Goal: Navigation & Orientation: Find specific page/section

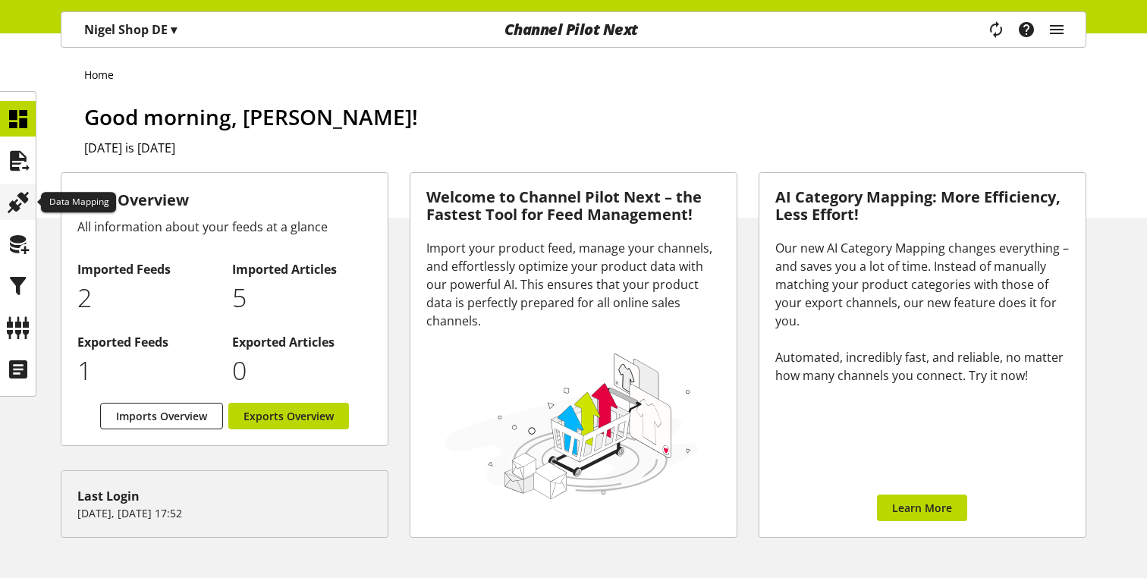
click at [5, 202] on div at bounding box center [18, 202] width 36 height 36
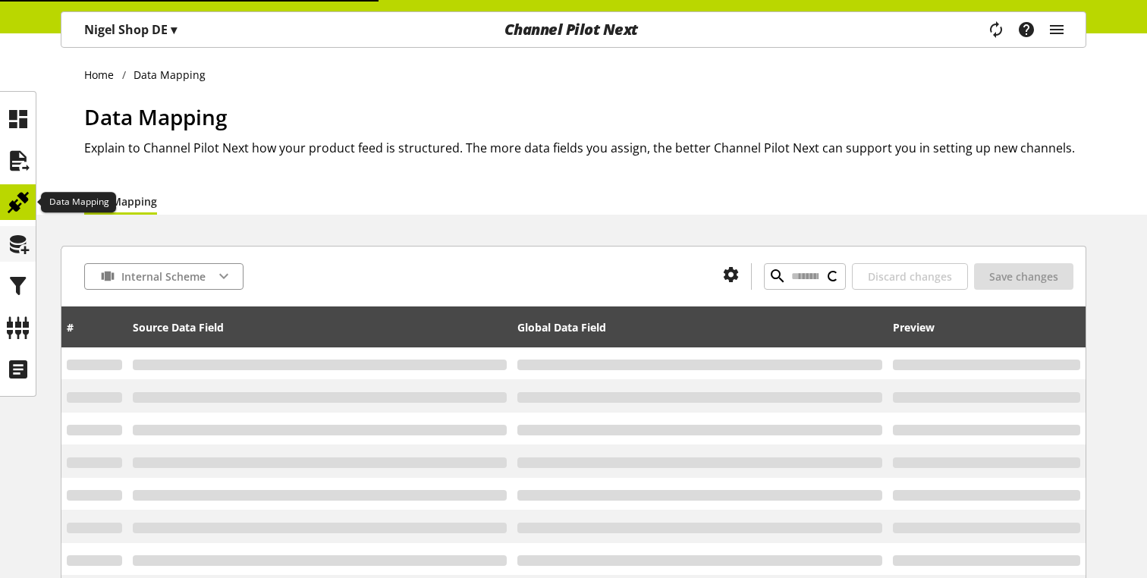
type input "*"
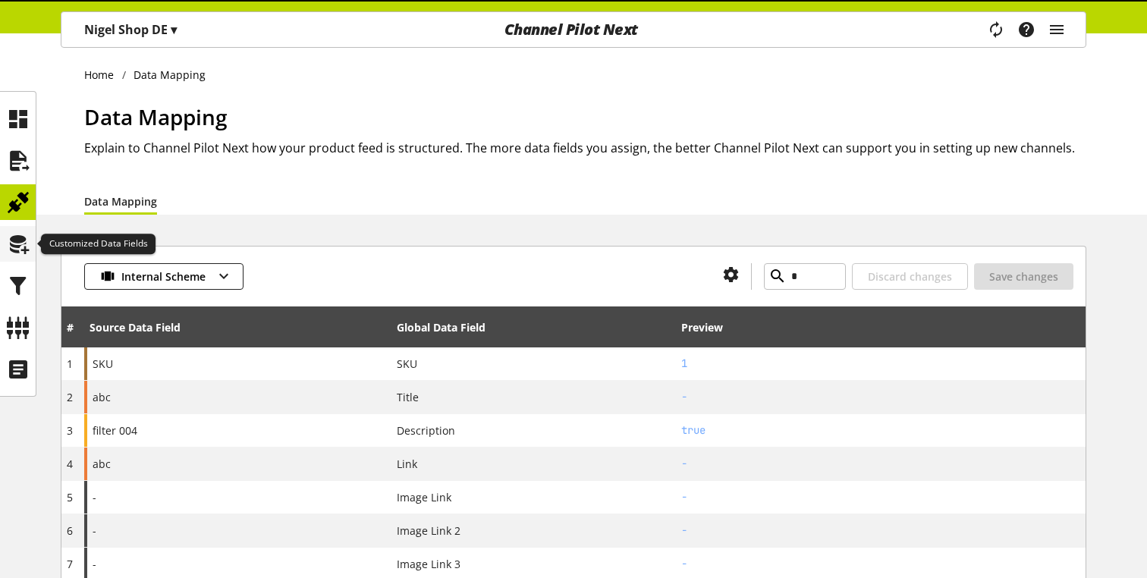
click at [11, 246] on icon at bounding box center [18, 244] width 24 height 30
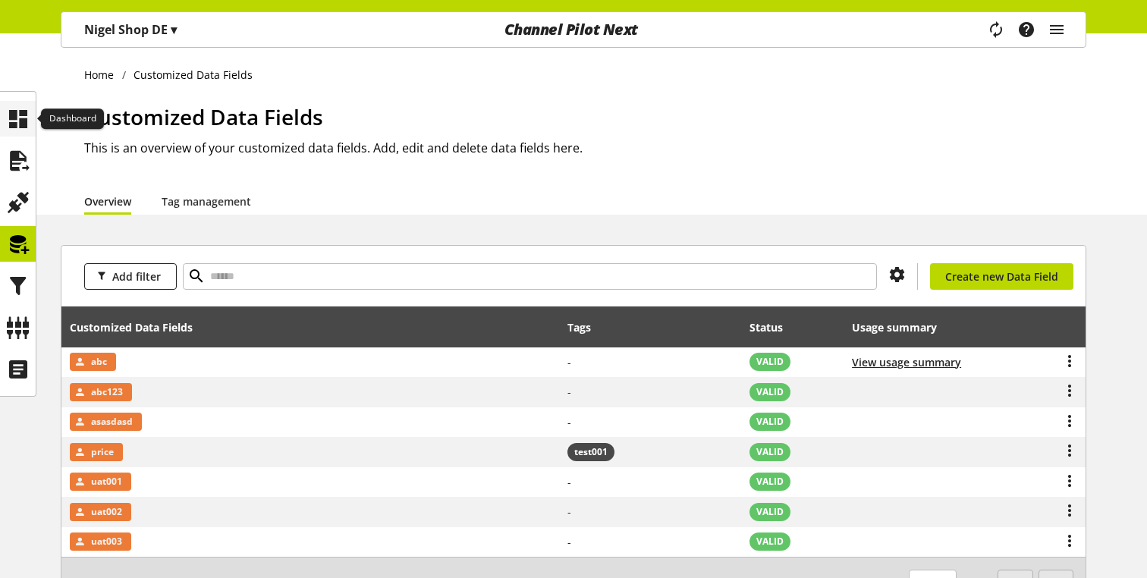
click at [30, 117] on div at bounding box center [18, 119] width 36 height 36
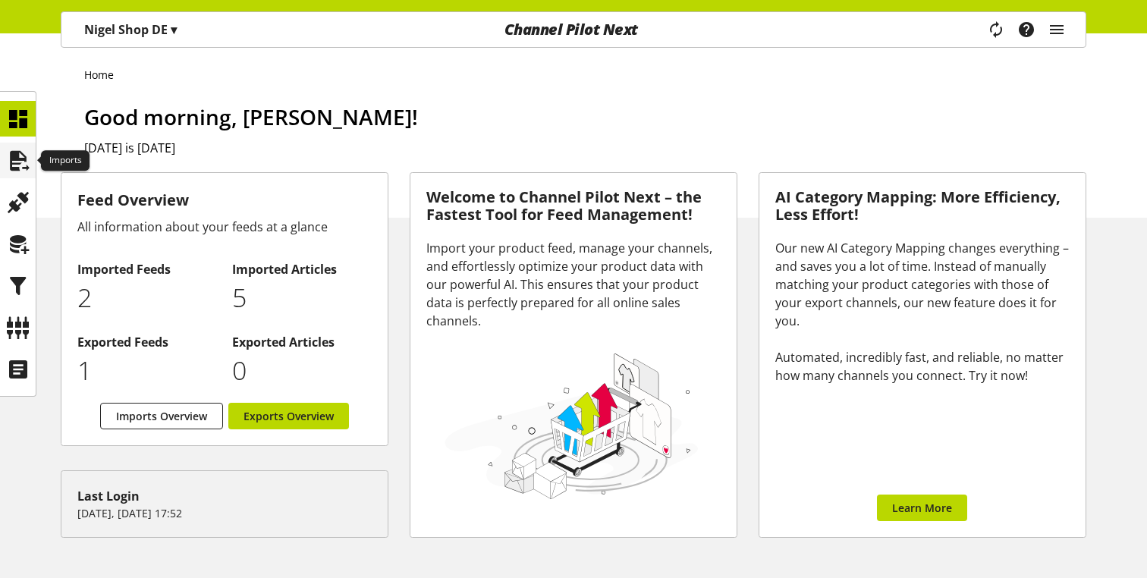
click at [24, 154] on icon at bounding box center [18, 161] width 24 height 30
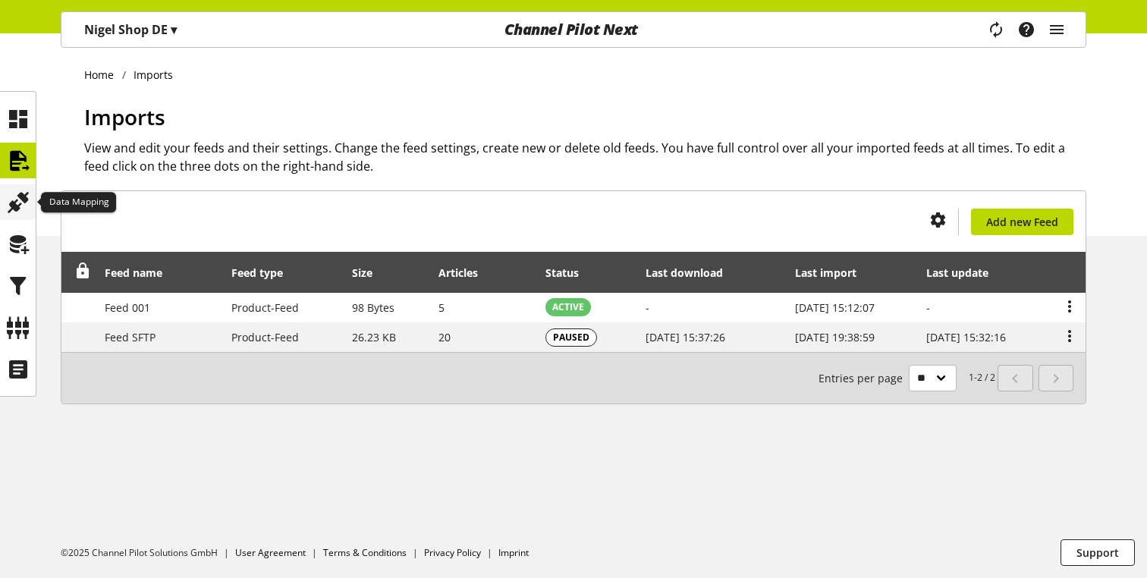
click at [18, 206] on icon at bounding box center [18, 202] width 24 height 30
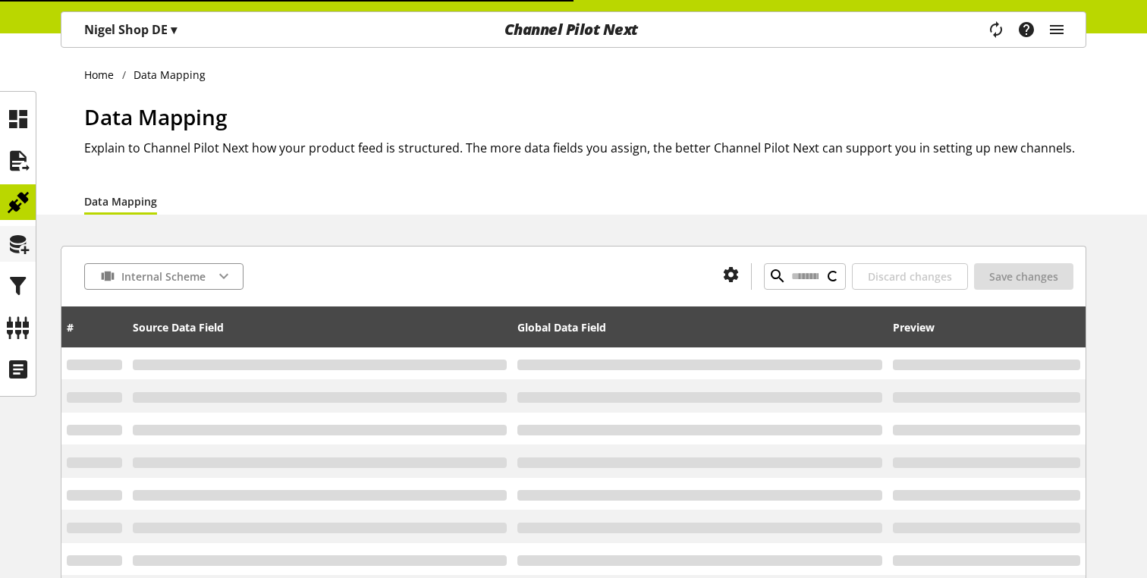
type input "*"
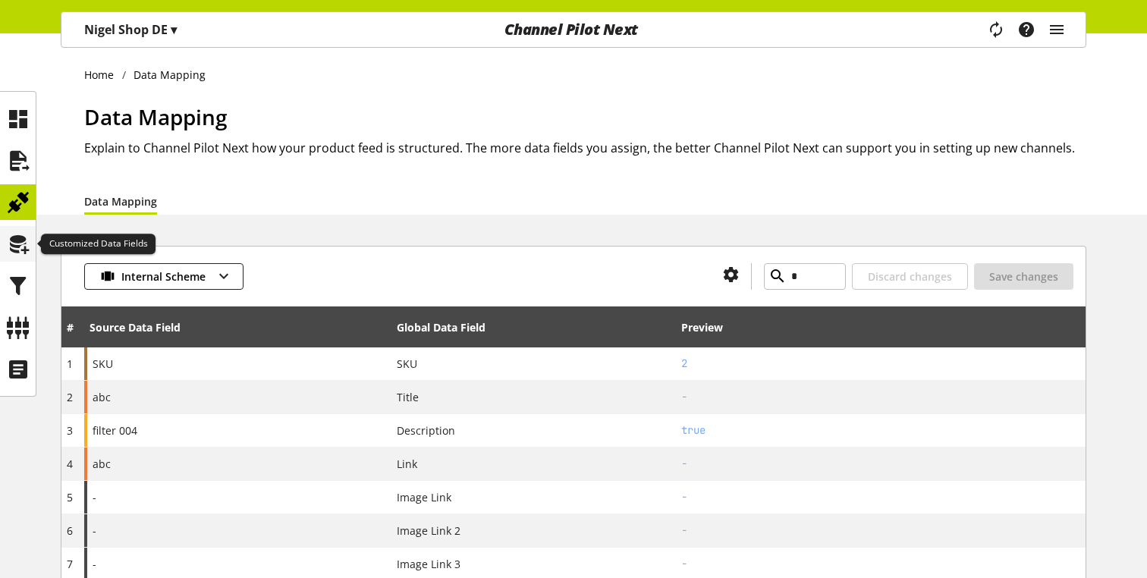
click at [20, 239] on icon at bounding box center [18, 244] width 24 height 30
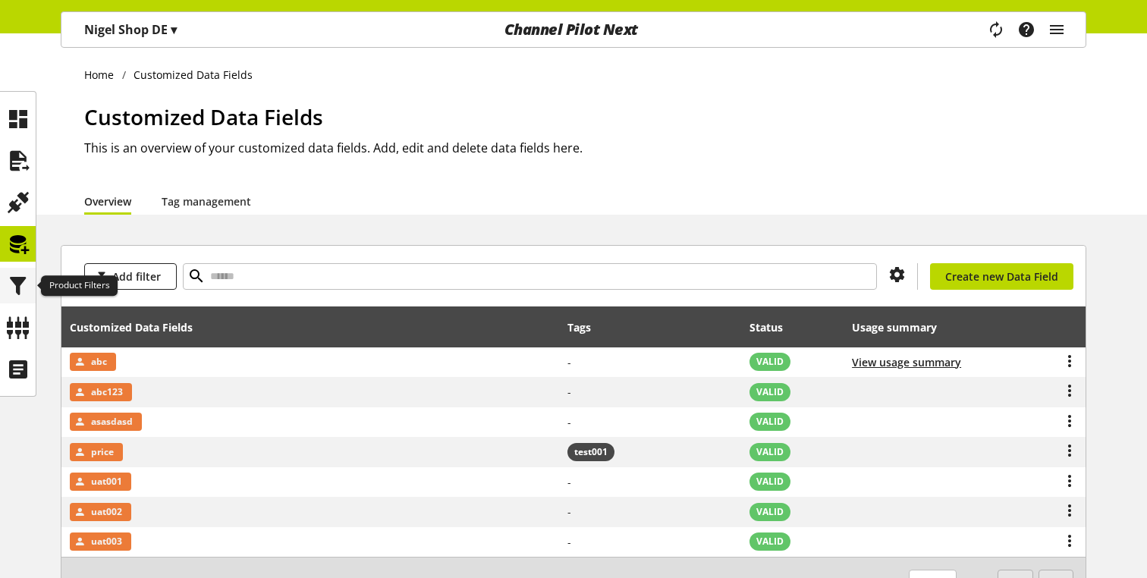
click at [15, 281] on icon at bounding box center [18, 286] width 24 height 30
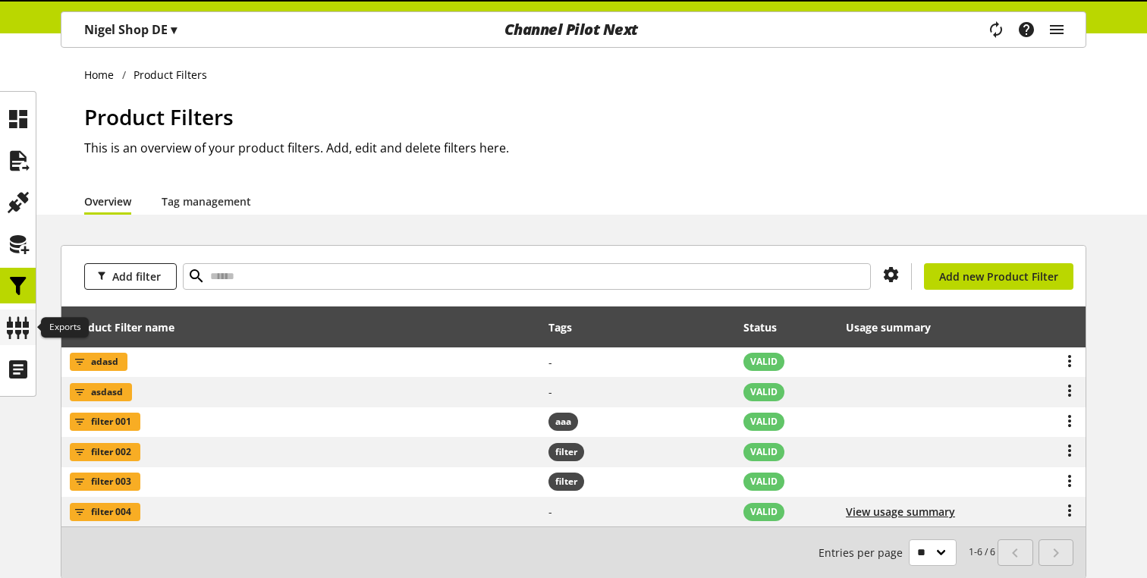
click at [8, 323] on icon at bounding box center [18, 328] width 24 height 30
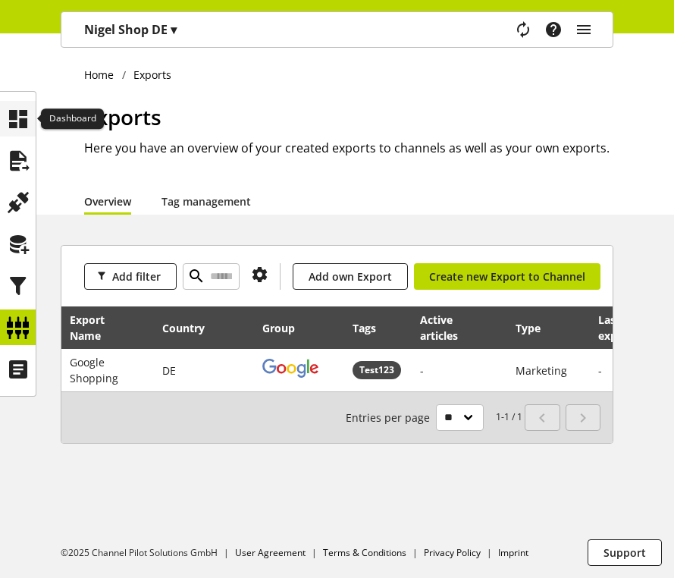
click at [14, 136] on div at bounding box center [18, 119] width 36 height 36
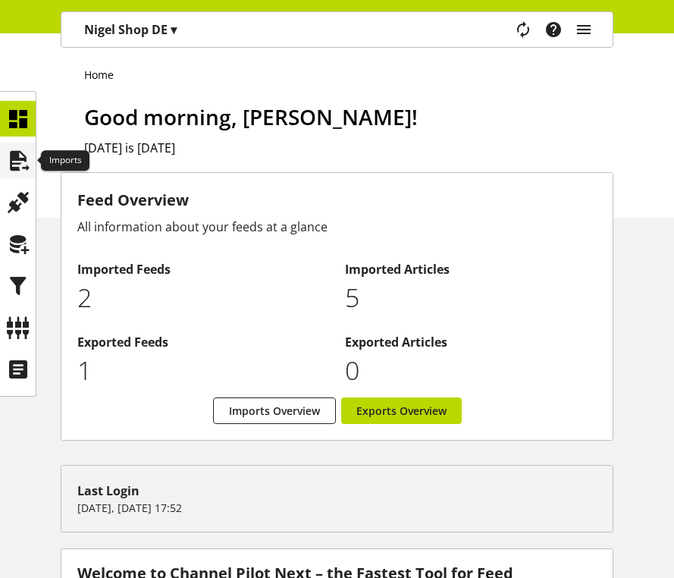
click at [14, 166] on icon at bounding box center [18, 161] width 24 height 30
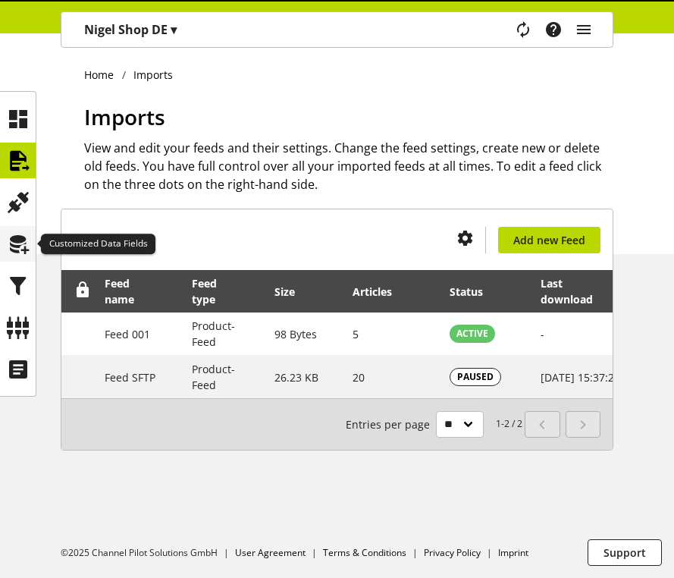
click at [17, 228] on div at bounding box center [18, 244] width 36 height 36
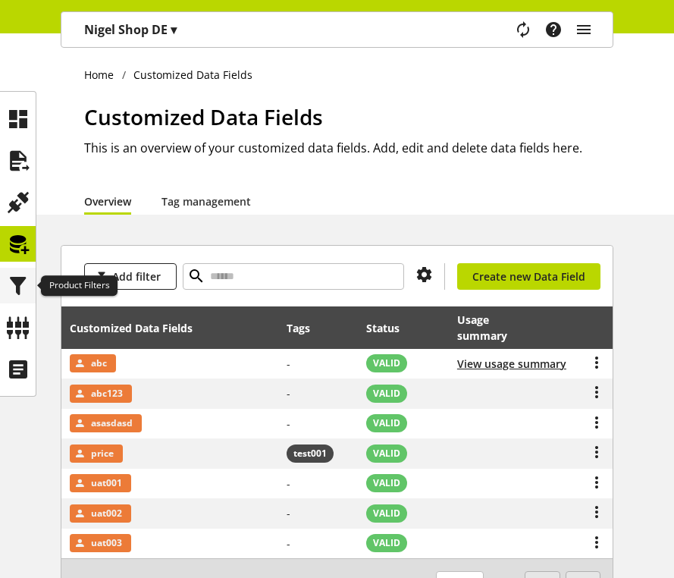
click at [20, 271] on icon at bounding box center [18, 286] width 24 height 30
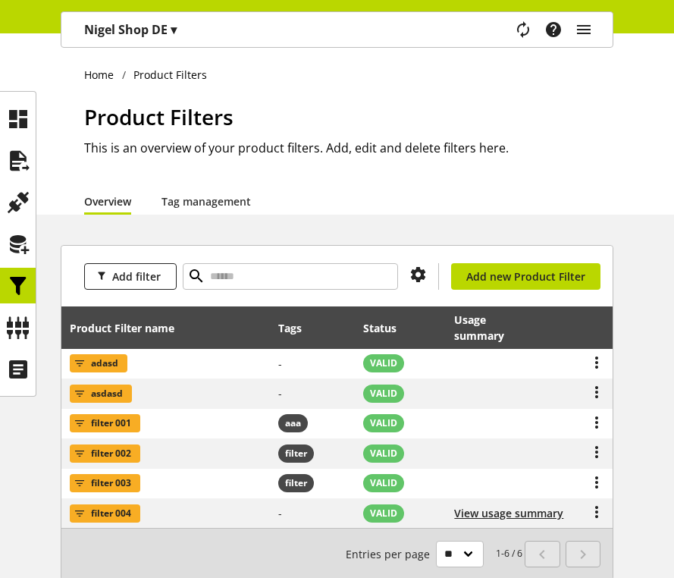
click at [264, 80] on ul "Home Product Filters" at bounding box center [349, 75] width 530 height 16
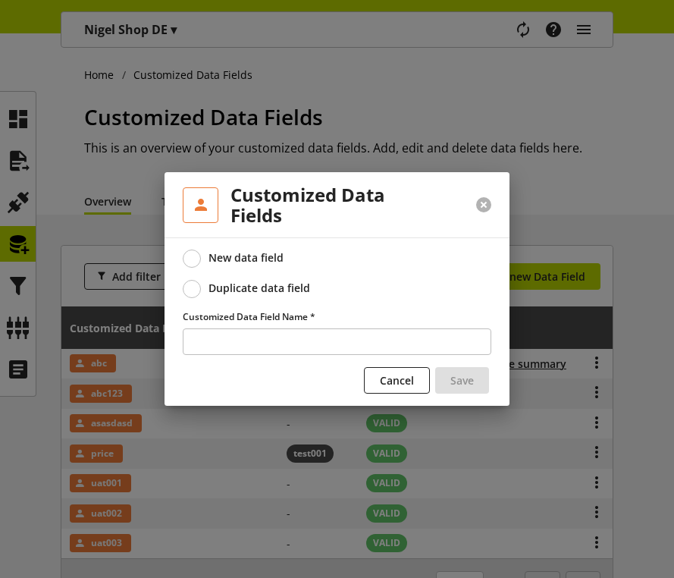
click at [486, 203] on button at bounding box center [483, 204] width 15 height 15
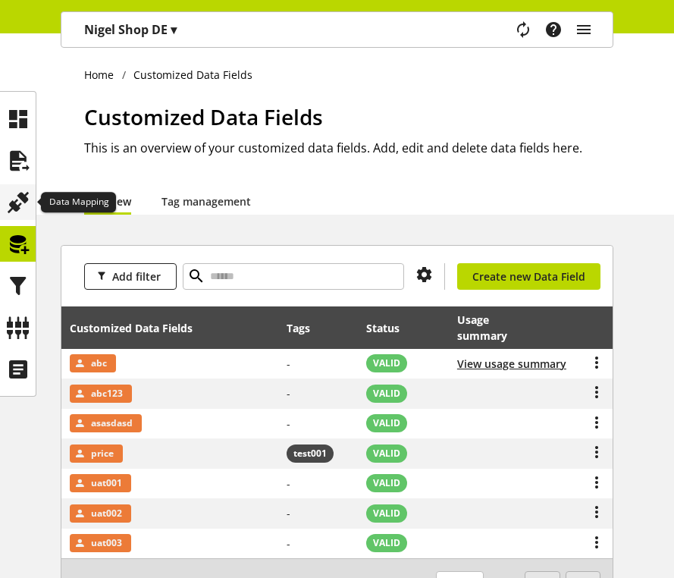
click at [16, 207] on icon at bounding box center [18, 202] width 24 height 30
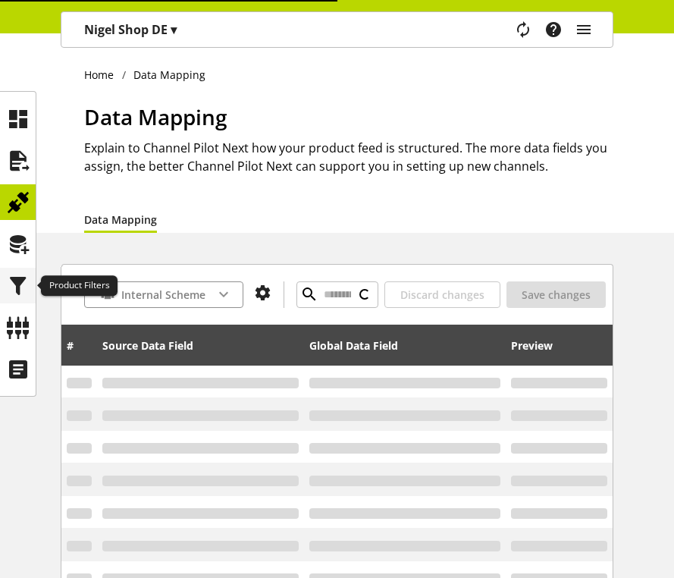
type input "*"
